Goal: Find specific page/section: Find specific page/section

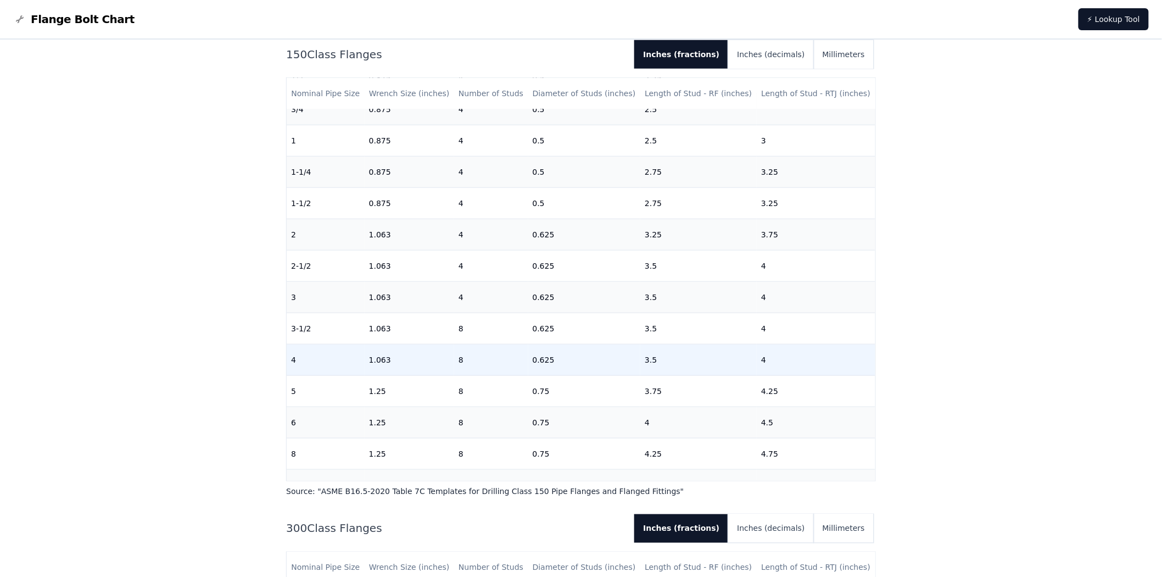
scroll to position [61, 0]
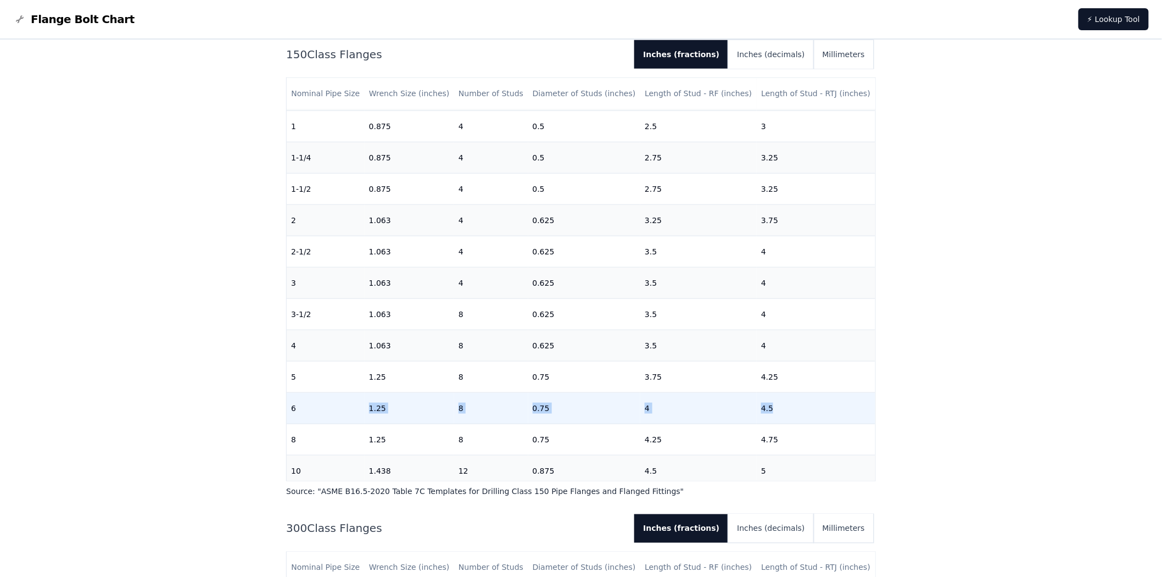
drag, startPoint x: 357, startPoint y: 404, endPoint x: 815, endPoint y: 393, distance: 458.2
click at [815, 393] on tr "6 1.25 8 0.75 4 4.5" at bounding box center [581, 408] width 589 height 31
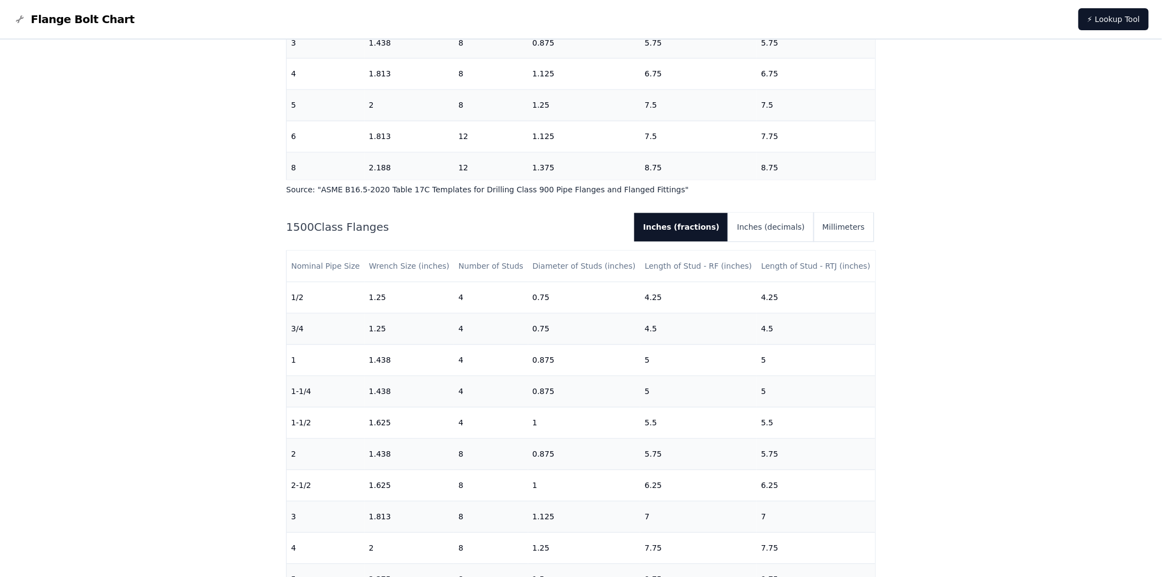
scroll to position [2685, 0]
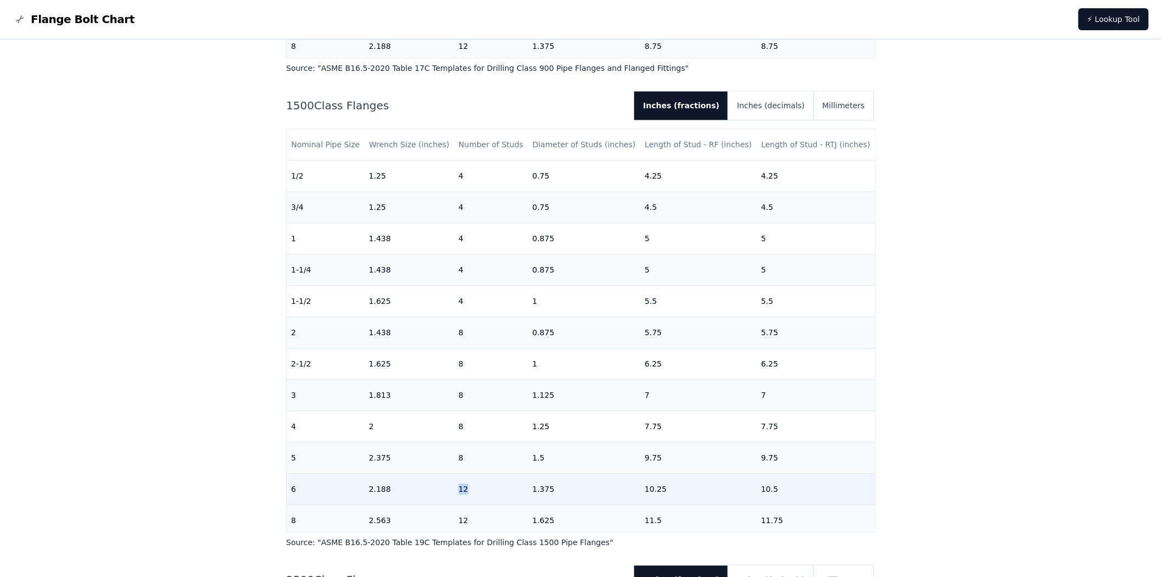
drag, startPoint x: 478, startPoint y: 489, endPoint x: 458, endPoint y: 489, distance: 20.9
click at [458, 489] on td "12" at bounding box center [491, 488] width 74 height 31
drag, startPoint x: 353, startPoint y: 487, endPoint x: 800, endPoint y: 477, distance: 447.2
click at [800, 477] on tr "6 2.188 12 1.375 10.25 10.5" at bounding box center [581, 488] width 589 height 31
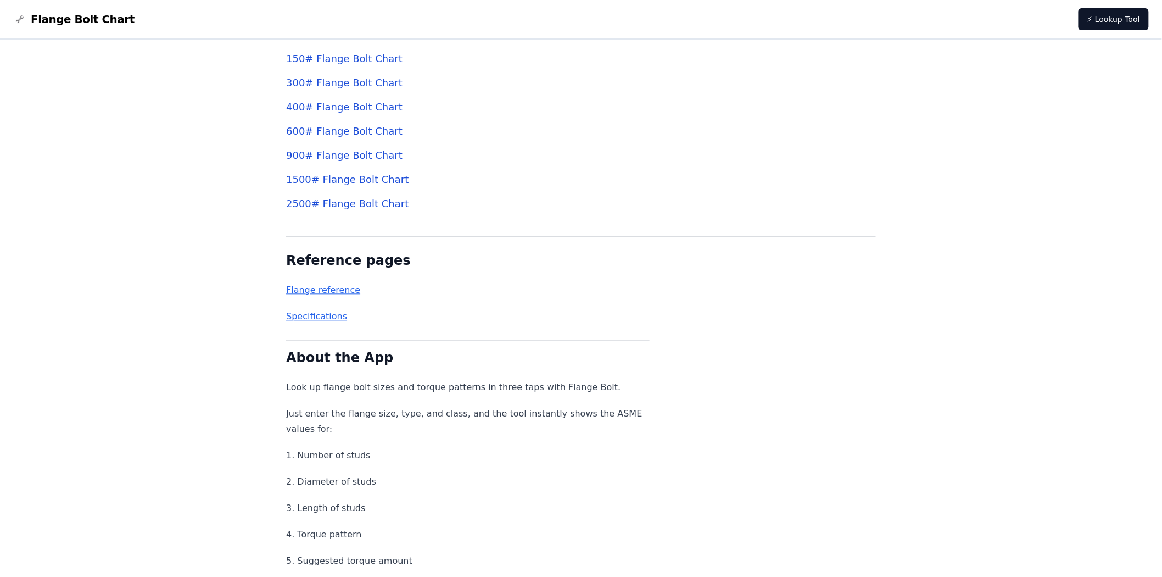
scroll to position [4334, 0]
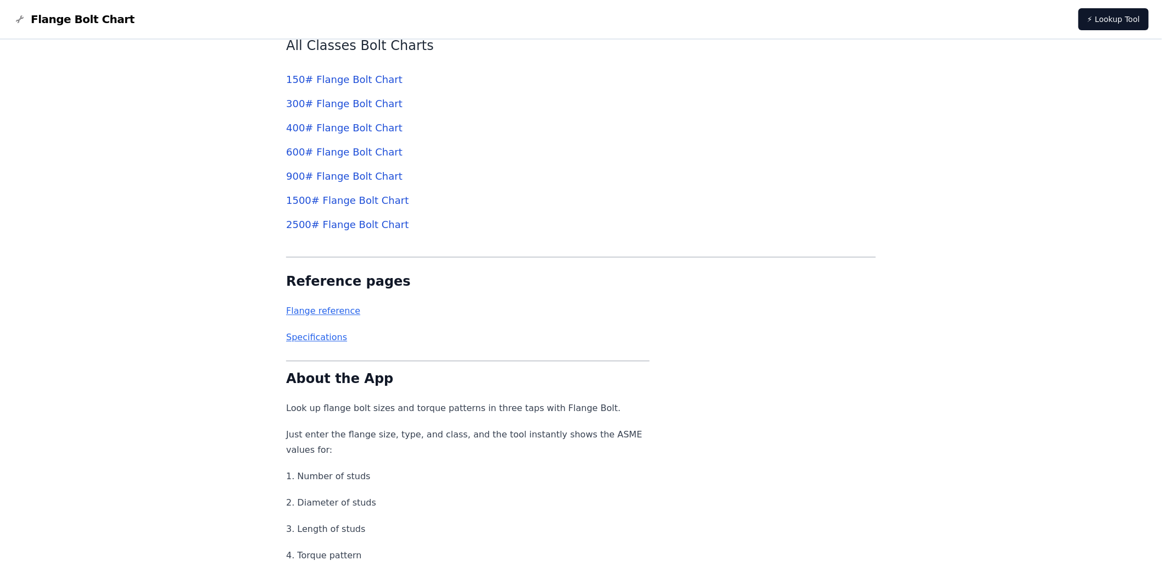
click at [337, 198] on link "1500 # Flange Bolt Chart" at bounding box center [347, 201] width 122 height 12
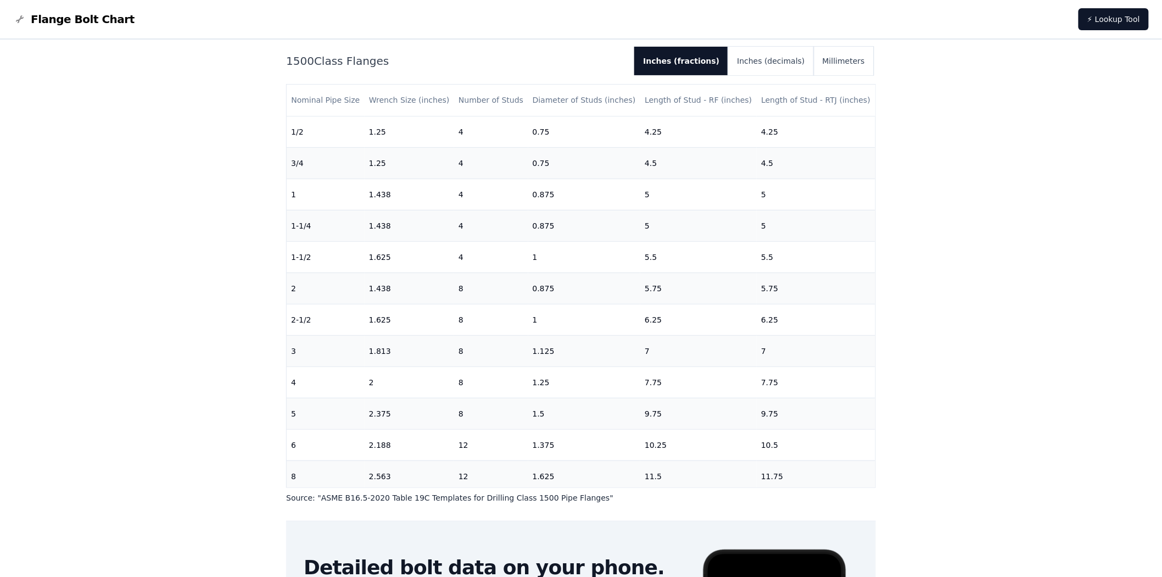
scroll to position [122, 0]
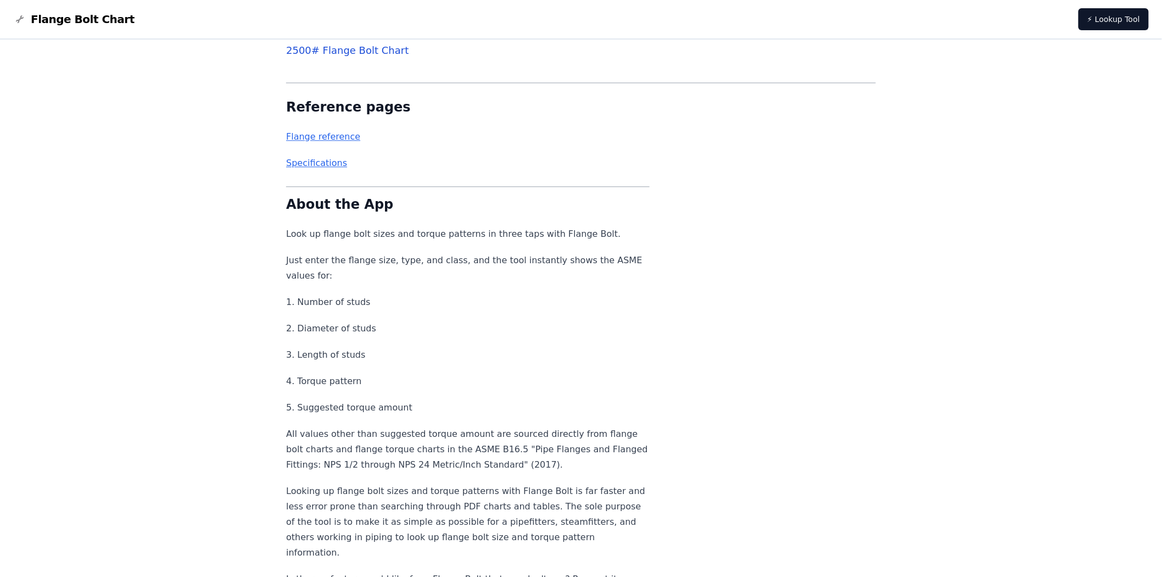
scroll to position [4517, 0]
